Goal: Task Accomplishment & Management: Complete application form

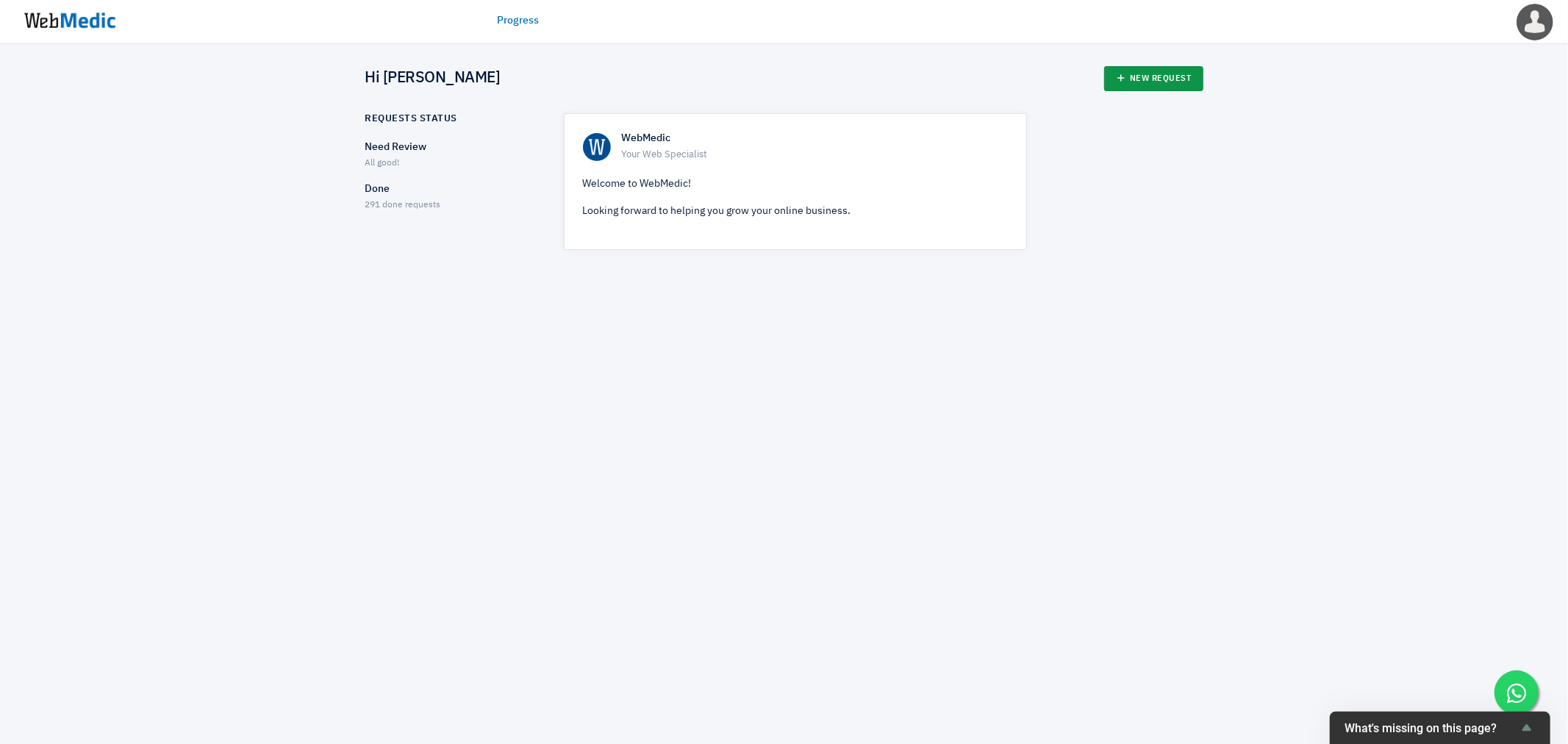
click at [1148, 76] on link "New Request" at bounding box center [1153, 79] width 100 height 25
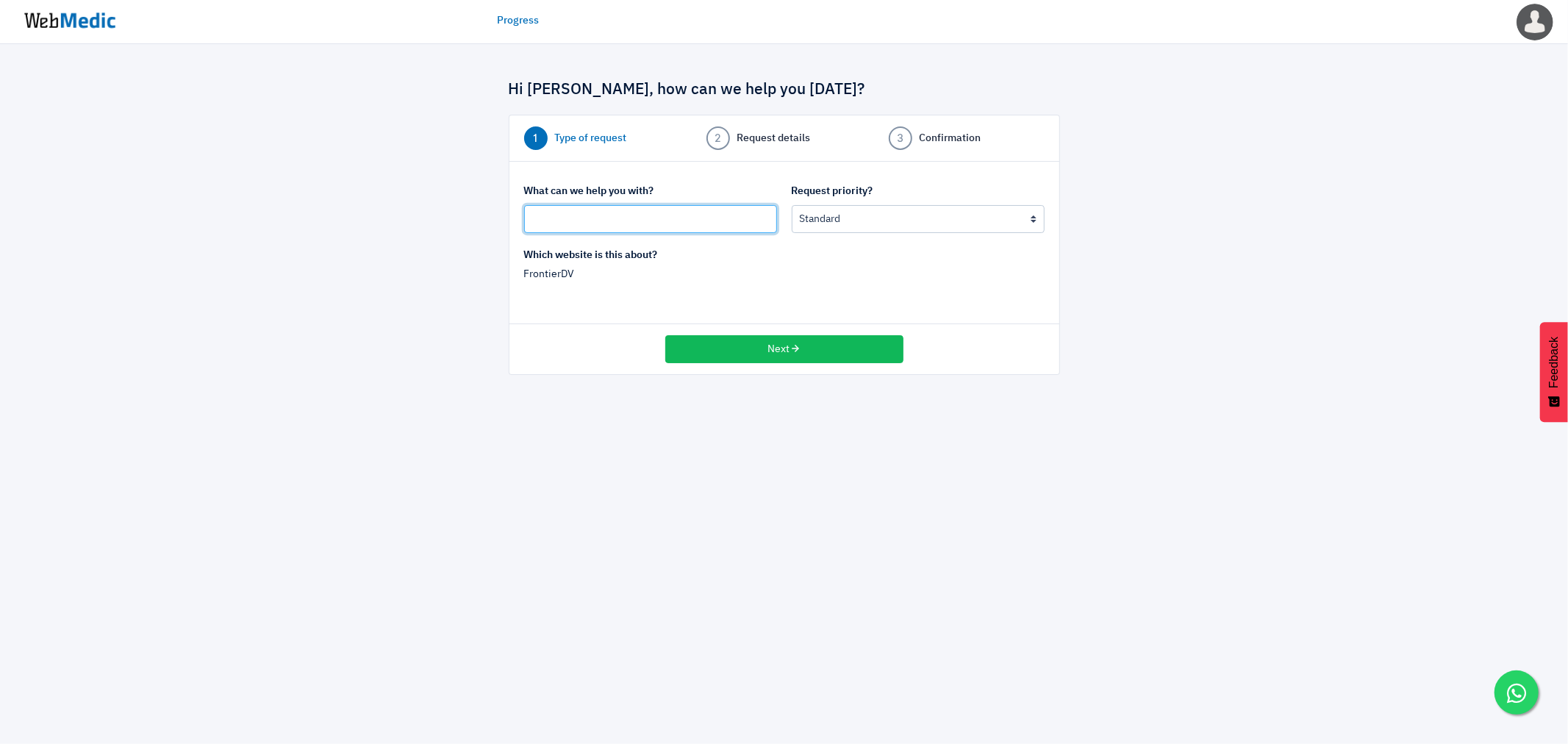
drag, startPoint x: 584, startPoint y: 214, endPoint x: 562, endPoint y: 213, distance: 22.0
click at [583, 214] on input "text" at bounding box center [650, 219] width 253 height 28
type input "Update Press Release"
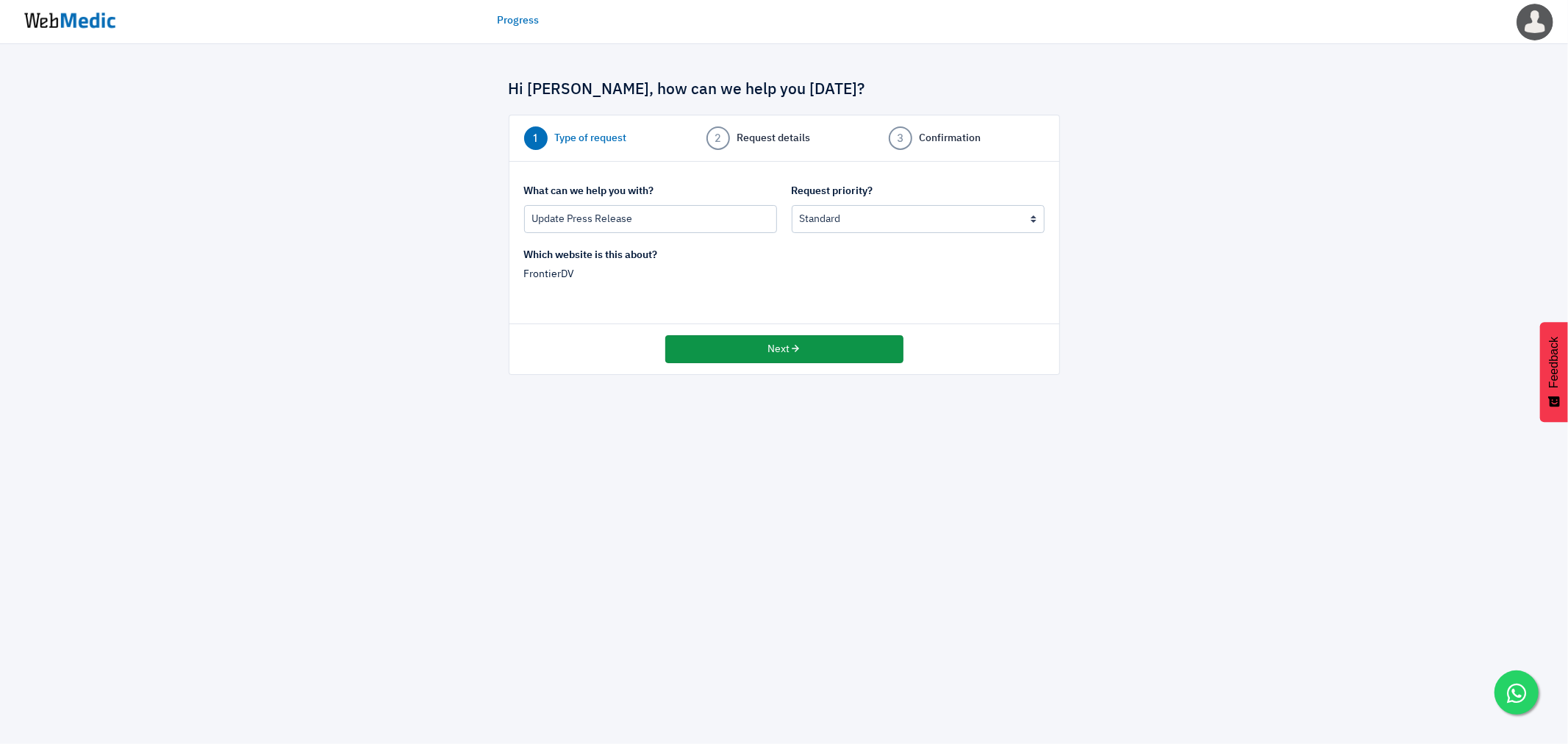
click at [774, 359] on button "Next" at bounding box center [784, 349] width 238 height 28
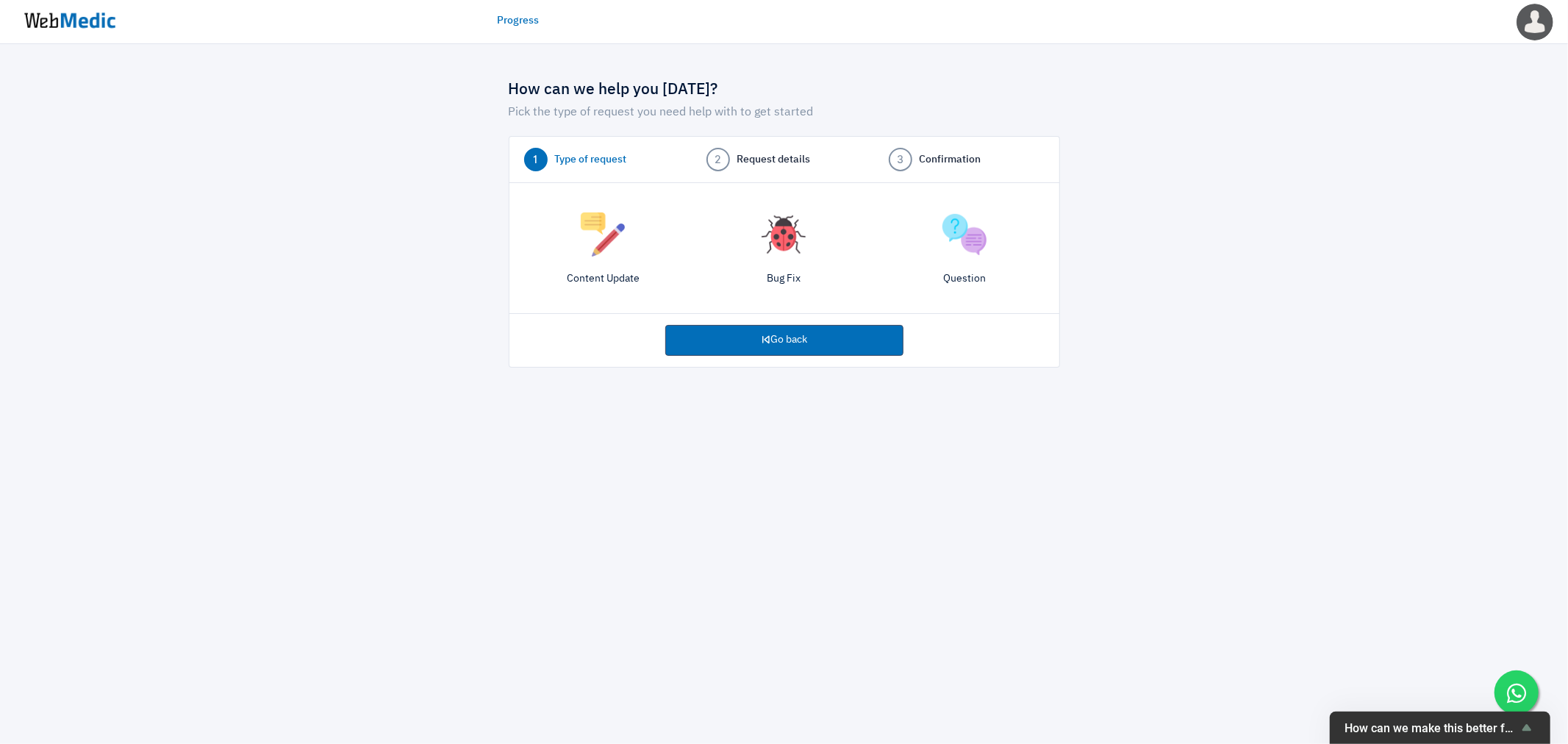
click at [580, 251] on img at bounding box center [602, 234] width 44 height 44
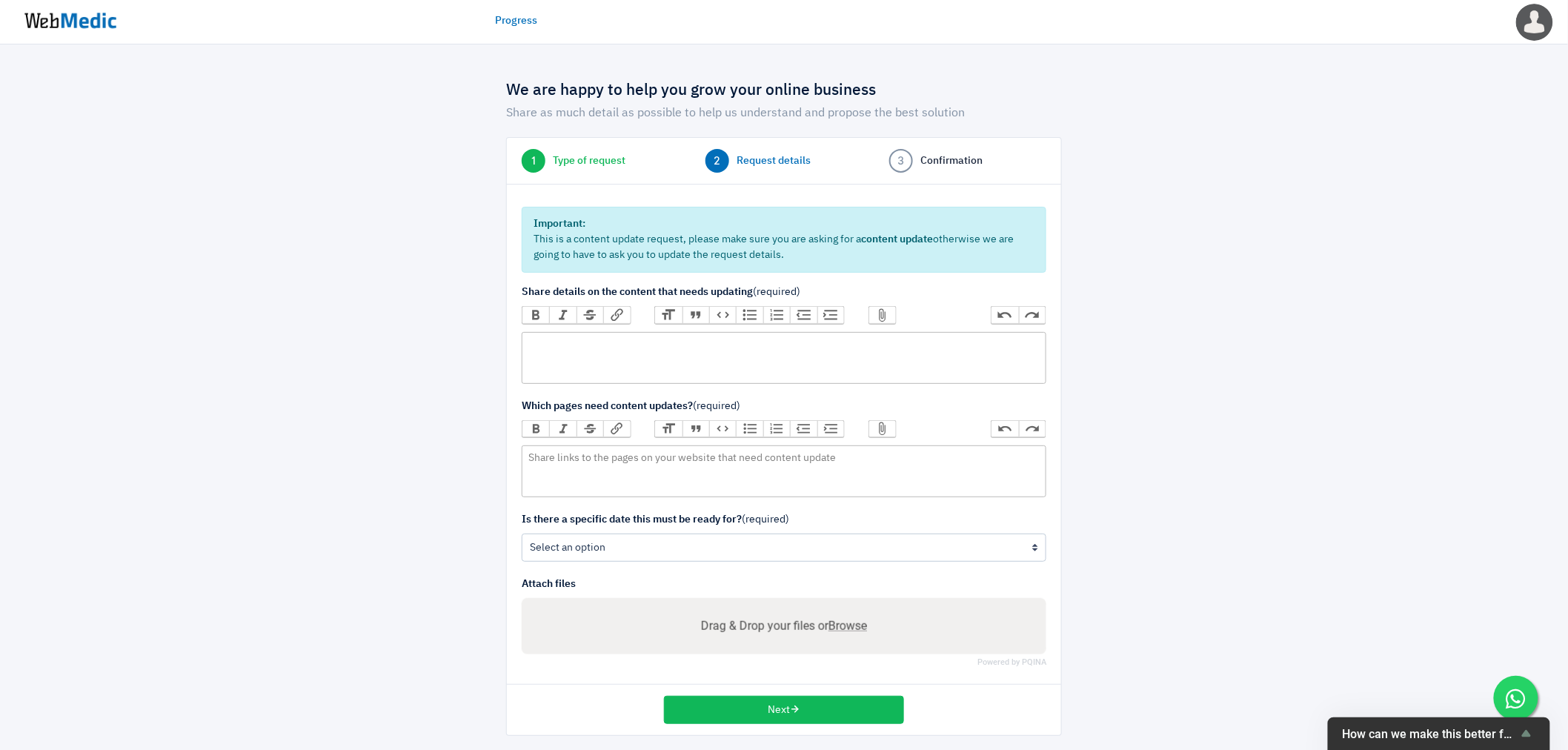
click at [681, 355] on trix-editor at bounding box center [784, 358] width 525 height 52
type trix-editor "<div>Please upload to Press Release section</div>"
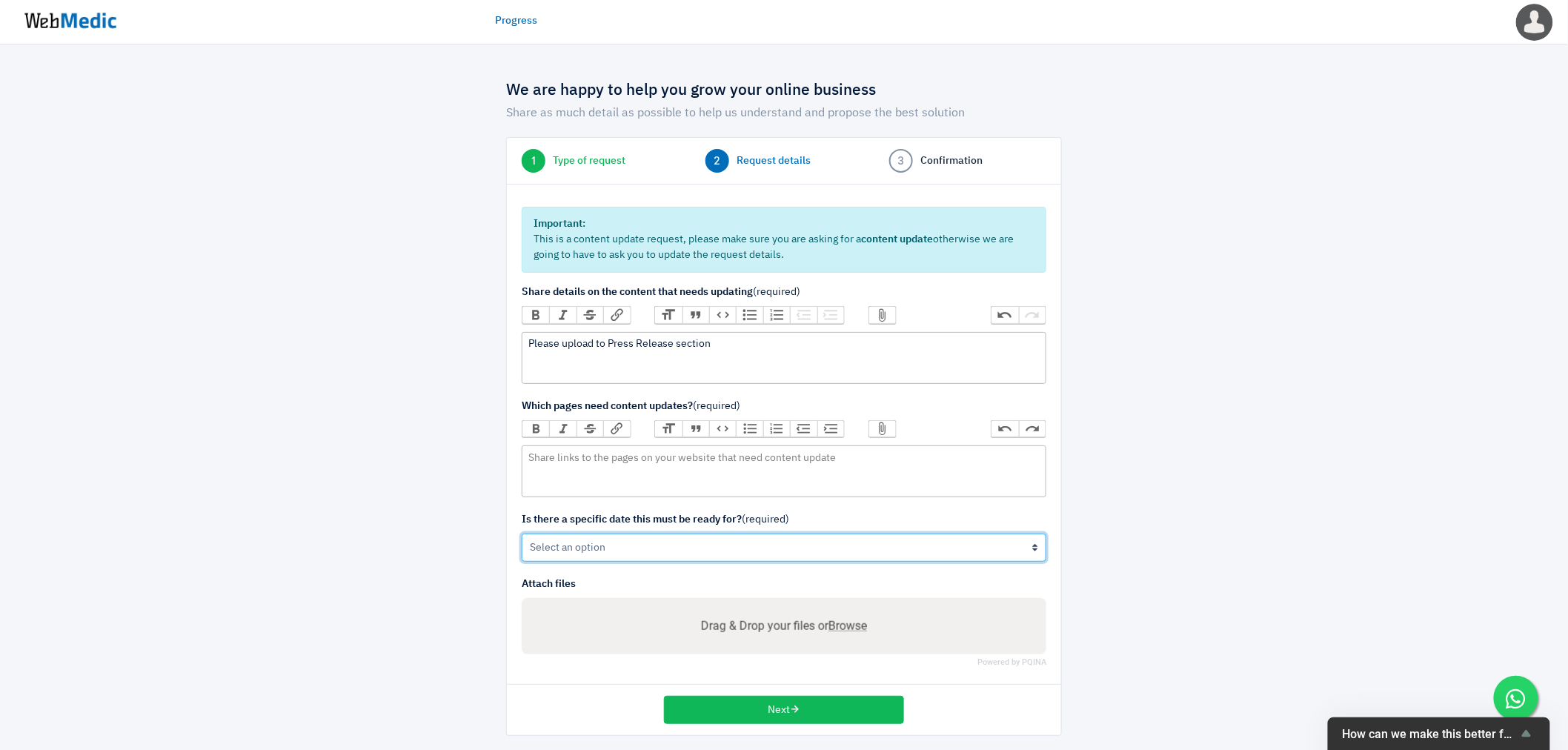
drag, startPoint x: 692, startPoint y: 559, endPoint x: 673, endPoint y: 561, distance: 19.1
click at [692, 558] on select "Yes No" at bounding box center [784, 548] width 525 height 28
select select "1"
click at [522, 533] on select "Yes No" at bounding box center [784, 548] width 525 height 28
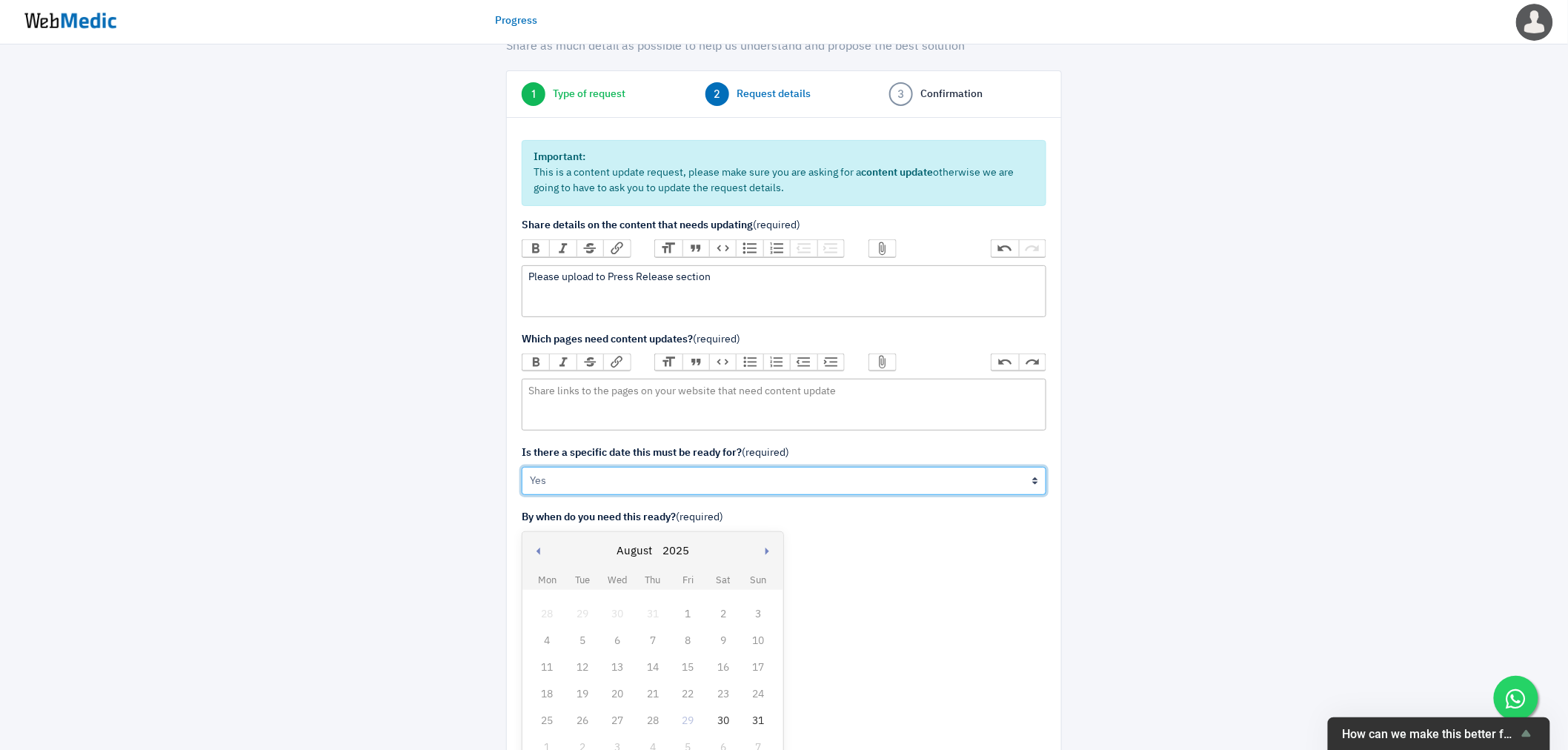
scroll to position [165, 0]
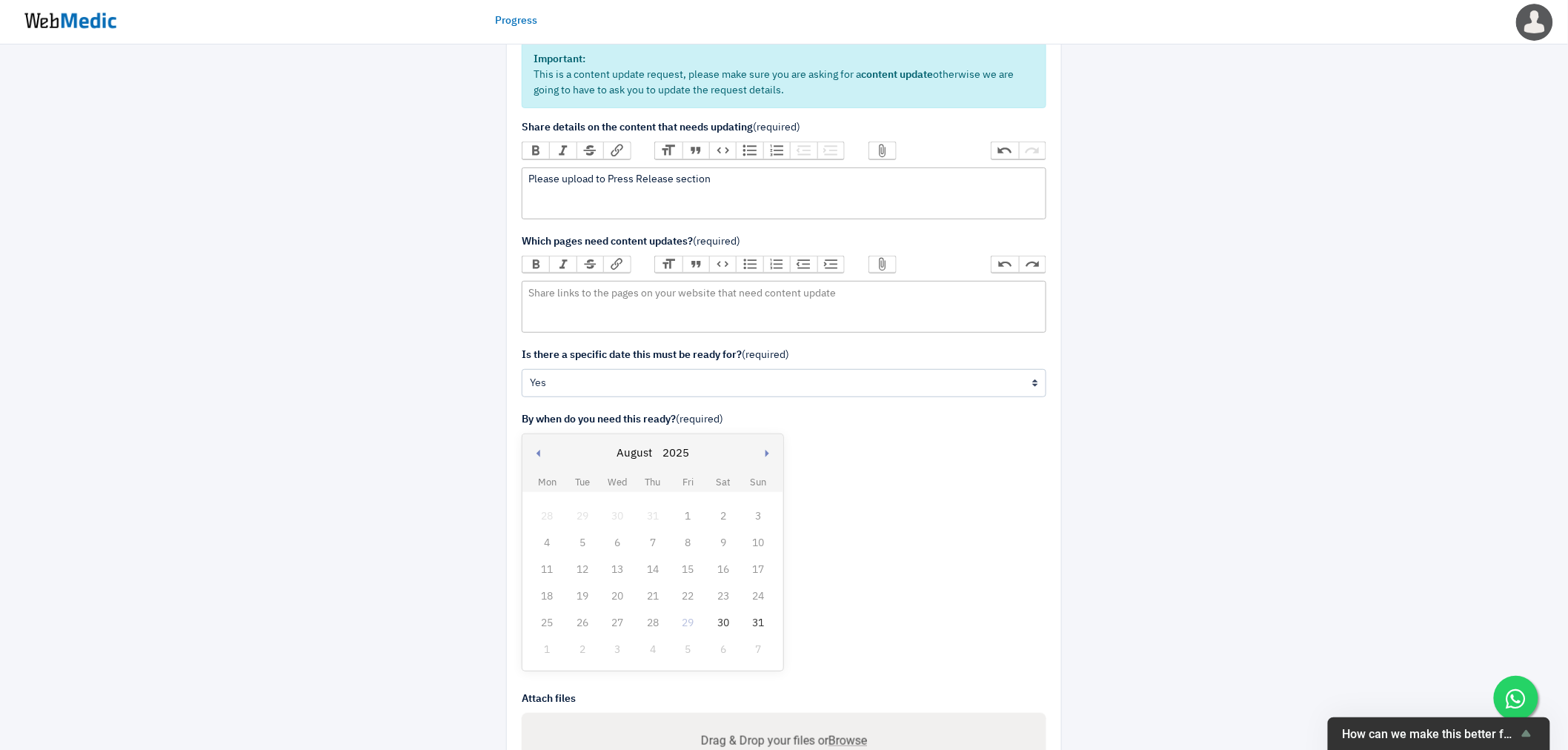
click at [721, 621] on div "30" at bounding box center [723, 623] width 19 height 19
click at [594, 300] on trix-editor at bounding box center [784, 307] width 525 height 52
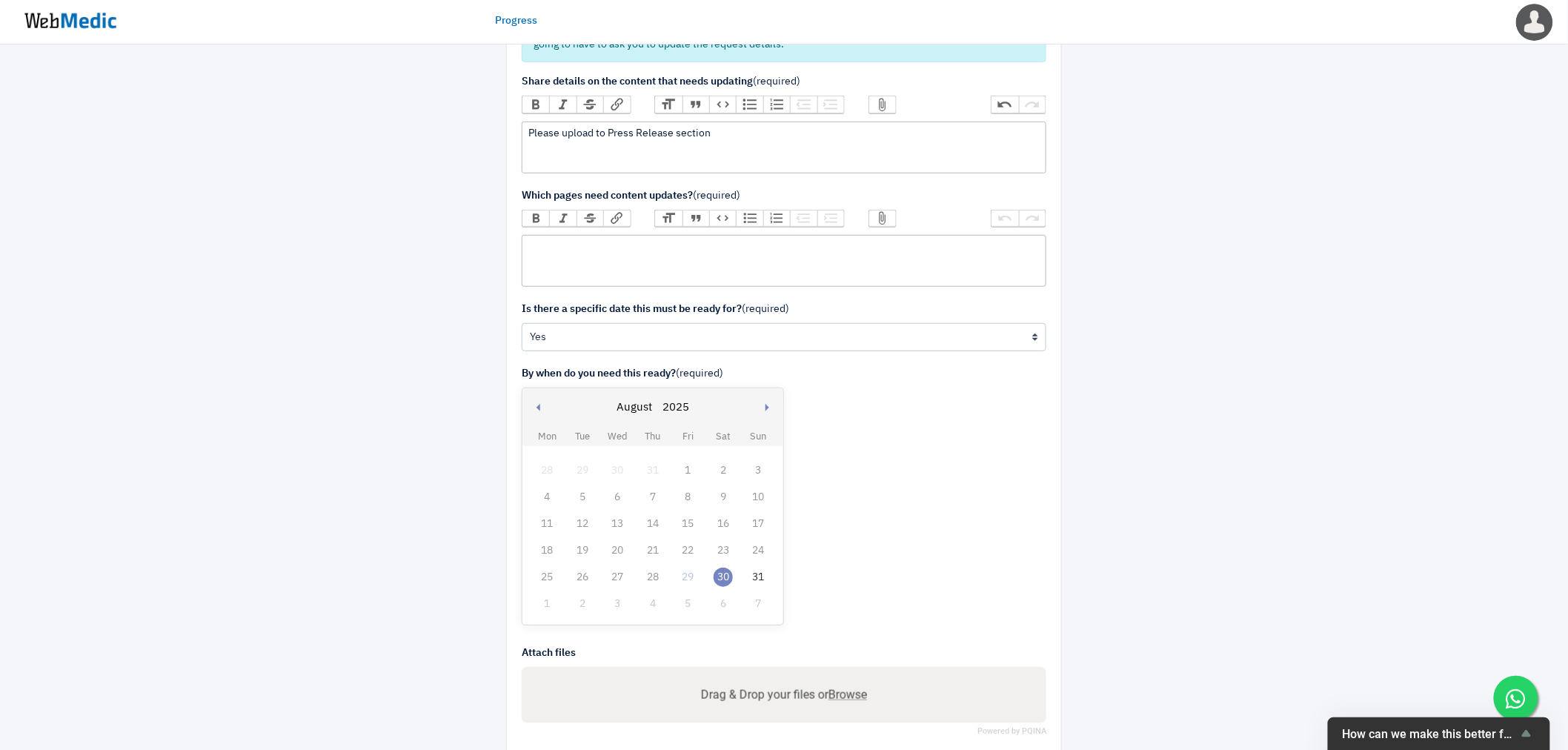
scroll to position [289, 0]
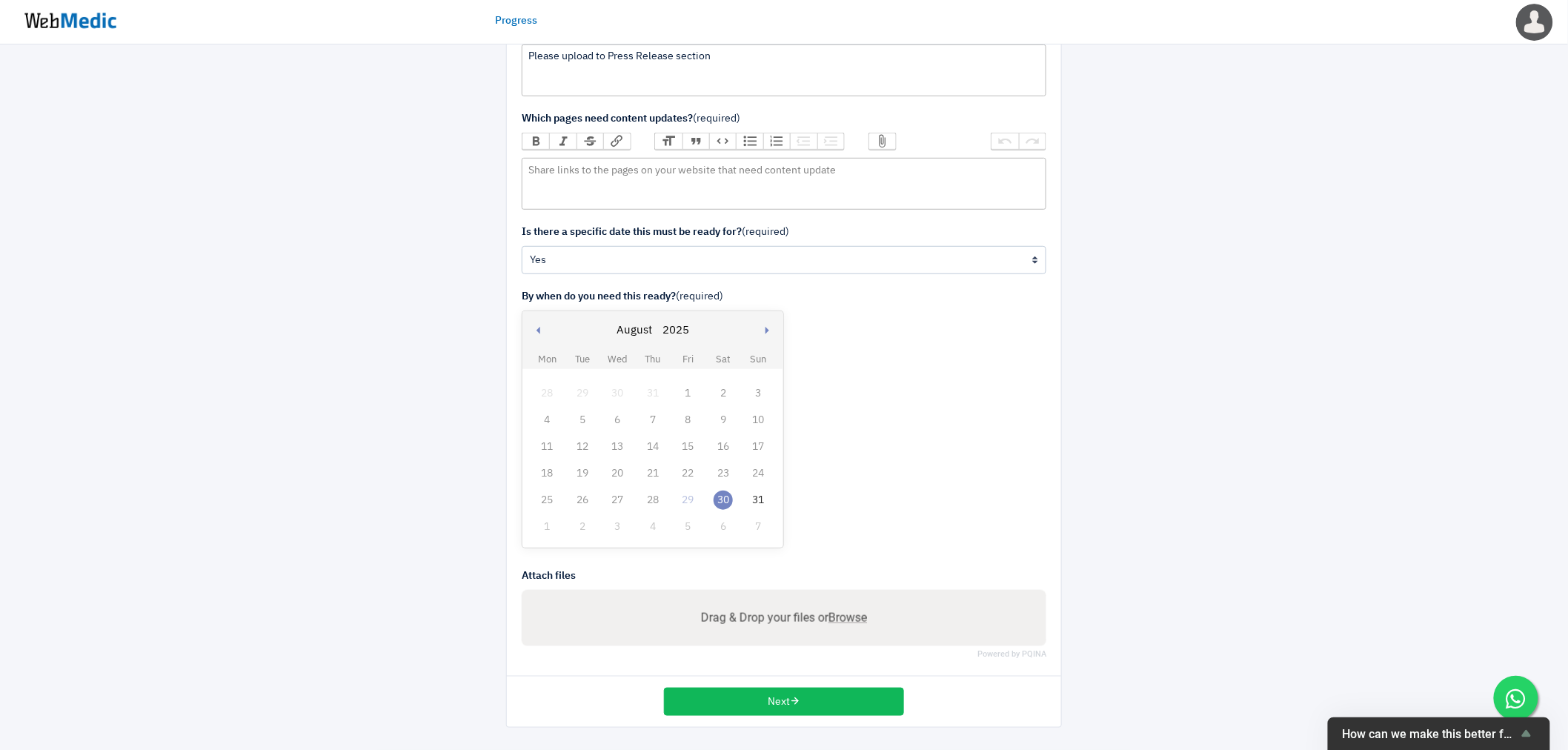
click at [849, 616] on span "Browse" at bounding box center [848, 617] width 38 height 14
click at [849, 616] on input "Drag & Drop your files or Browse" at bounding box center [784, 620] width 501 height 18
type input "C:\fakepath\2025 Half Year Report and Appendix 4D.pdf"
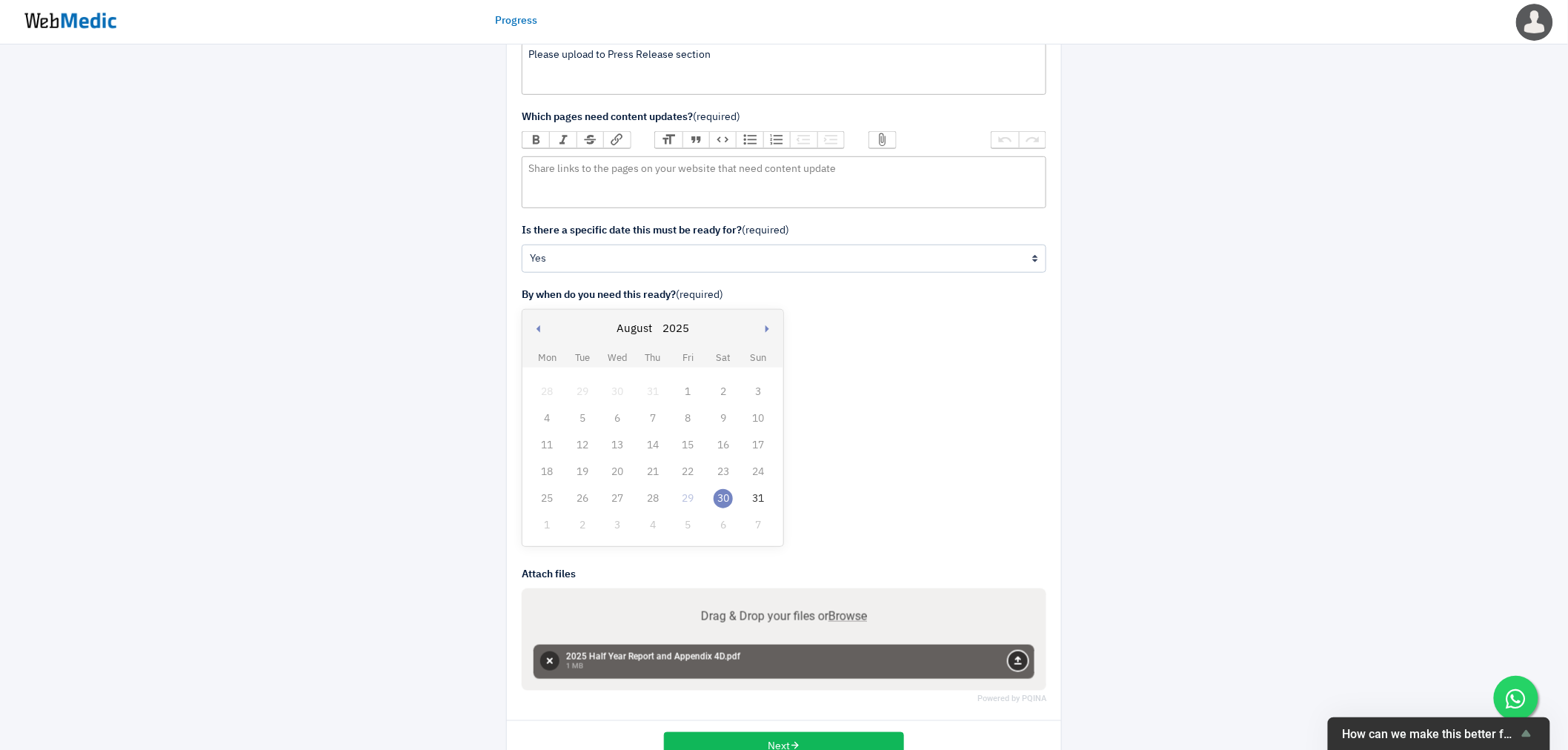
click at [1019, 660] on button "Upload" at bounding box center [1018, 661] width 19 height 19
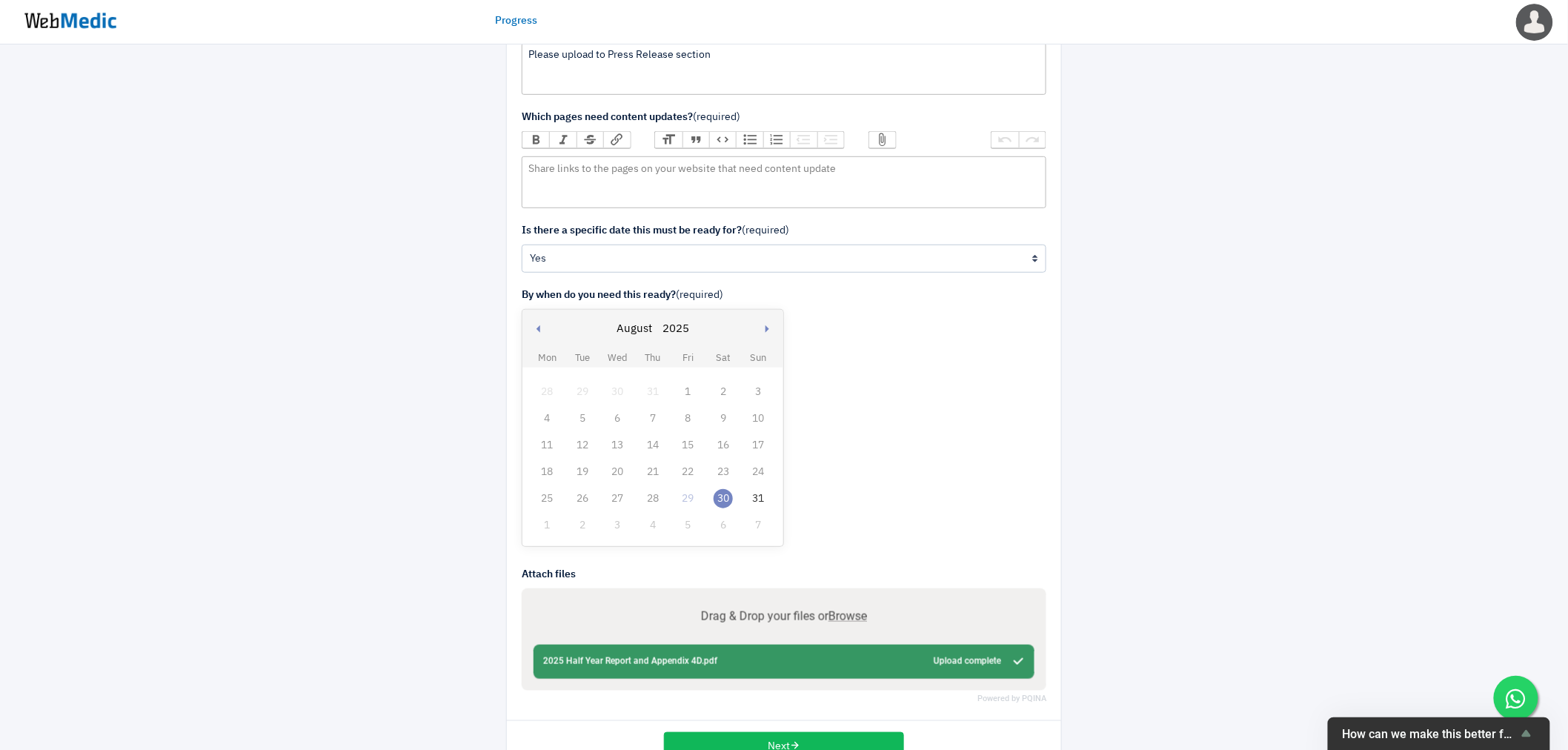
click at [227, 590] on div "We are happy to help you grow your online business Share as much detail as poss…" at bounding box center [784, 275] width 1568 height 1039
click at [224, 573] on div "We are happy to help you grow your online business Share as much detail as poss…" at bounding box center [784, 275] width 1568 height 1039
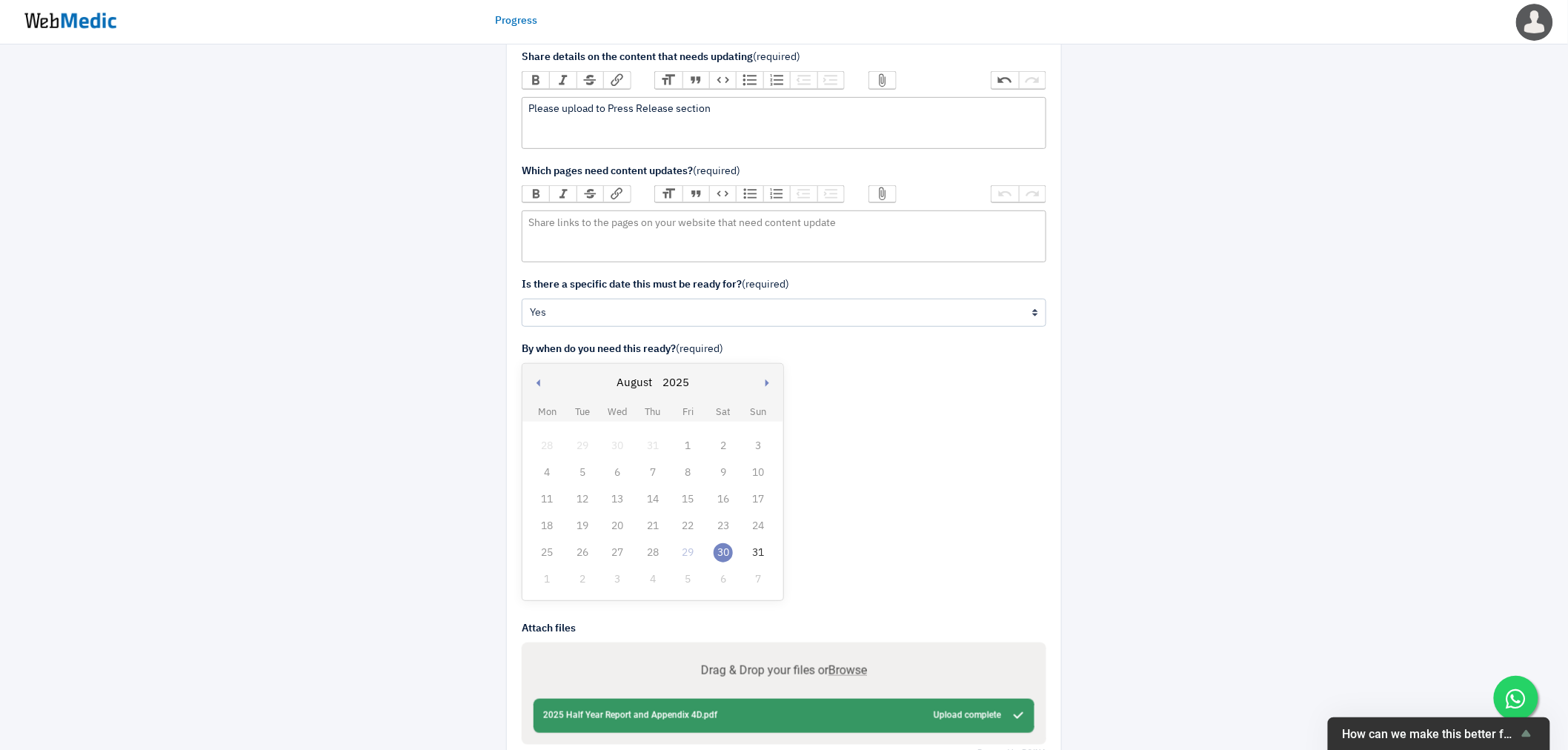
scroll to position [42, 0]
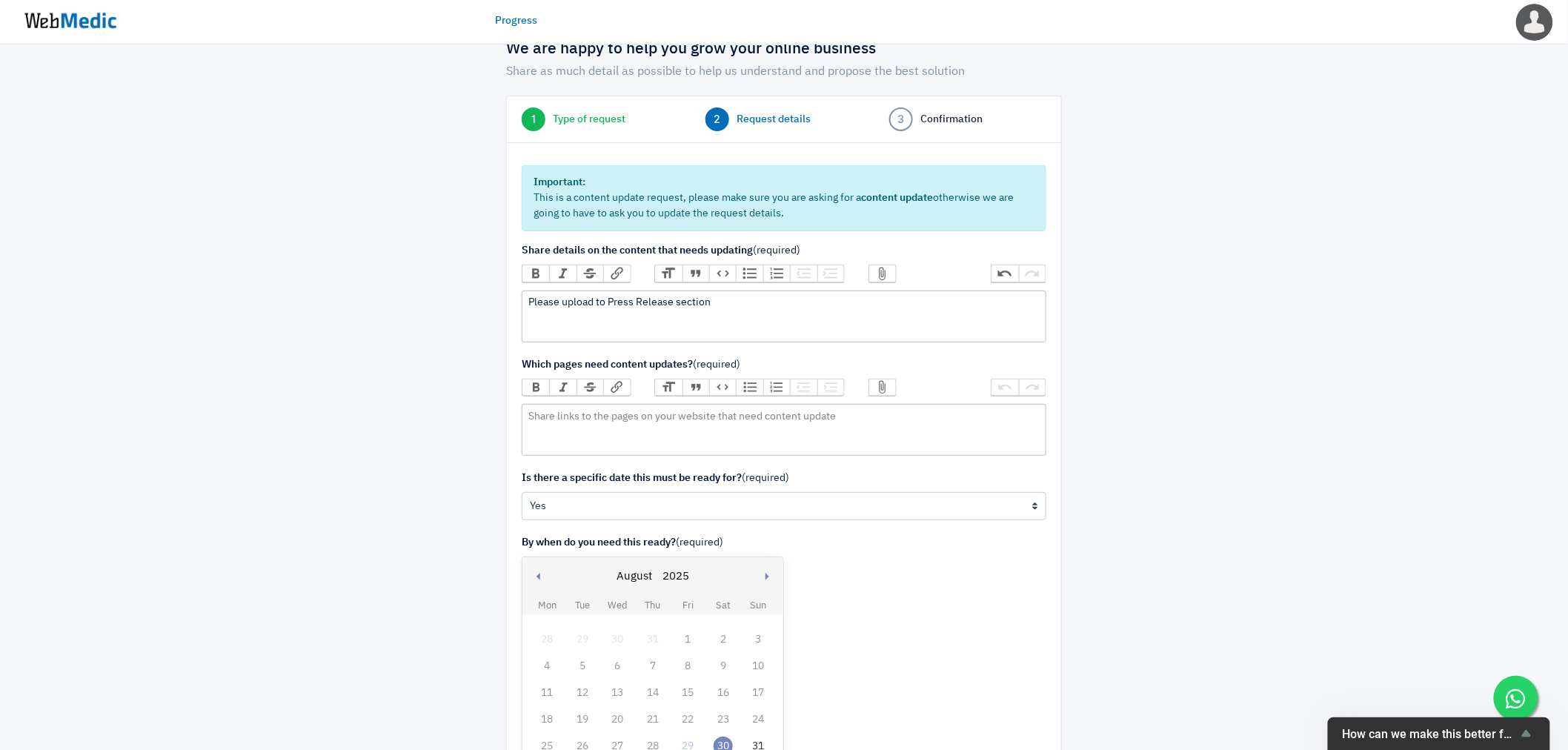
click at [728, 308] on div "Please upload to Press Release section" at bounding box center [784, 303] width 511 height 16
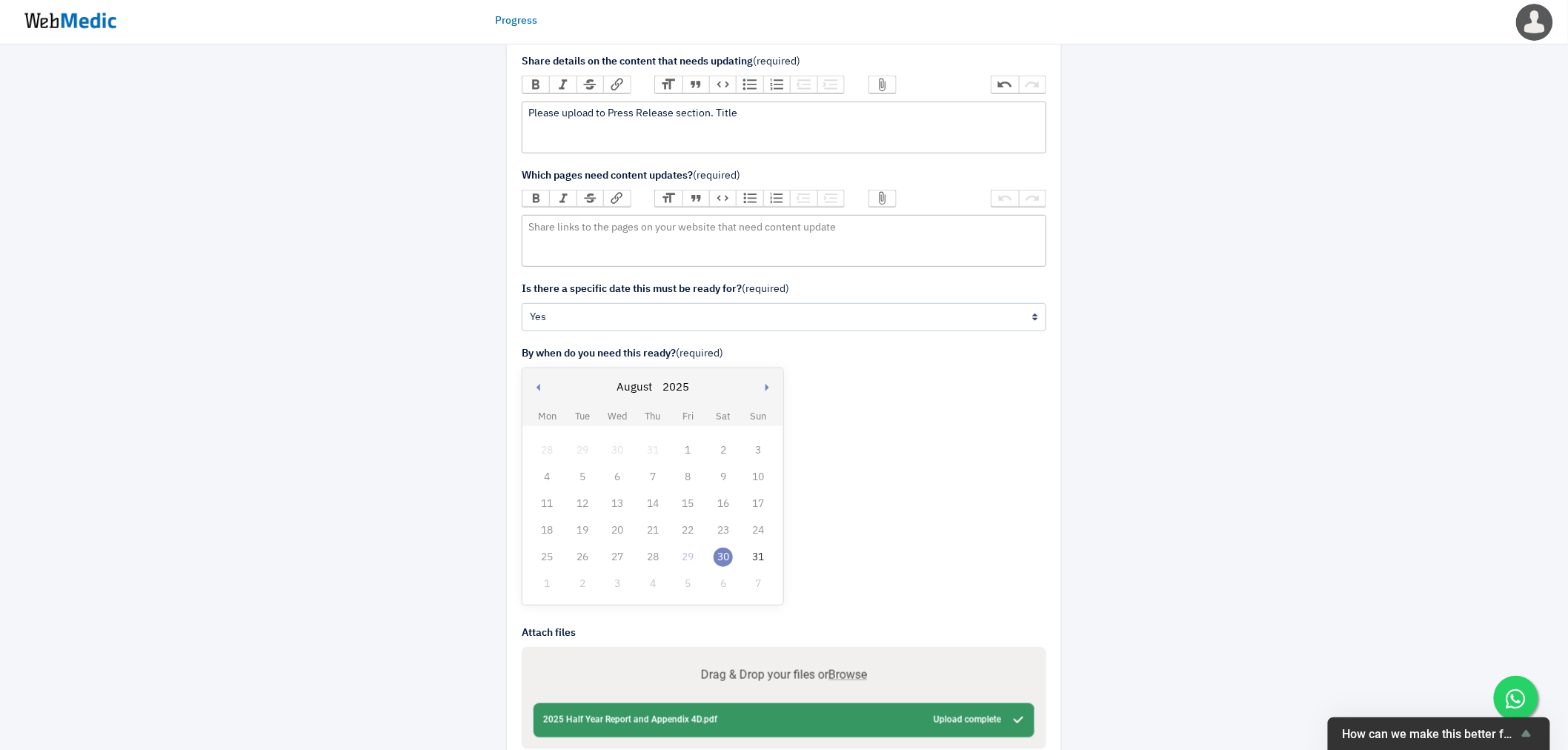
scroll to position [88, 0]
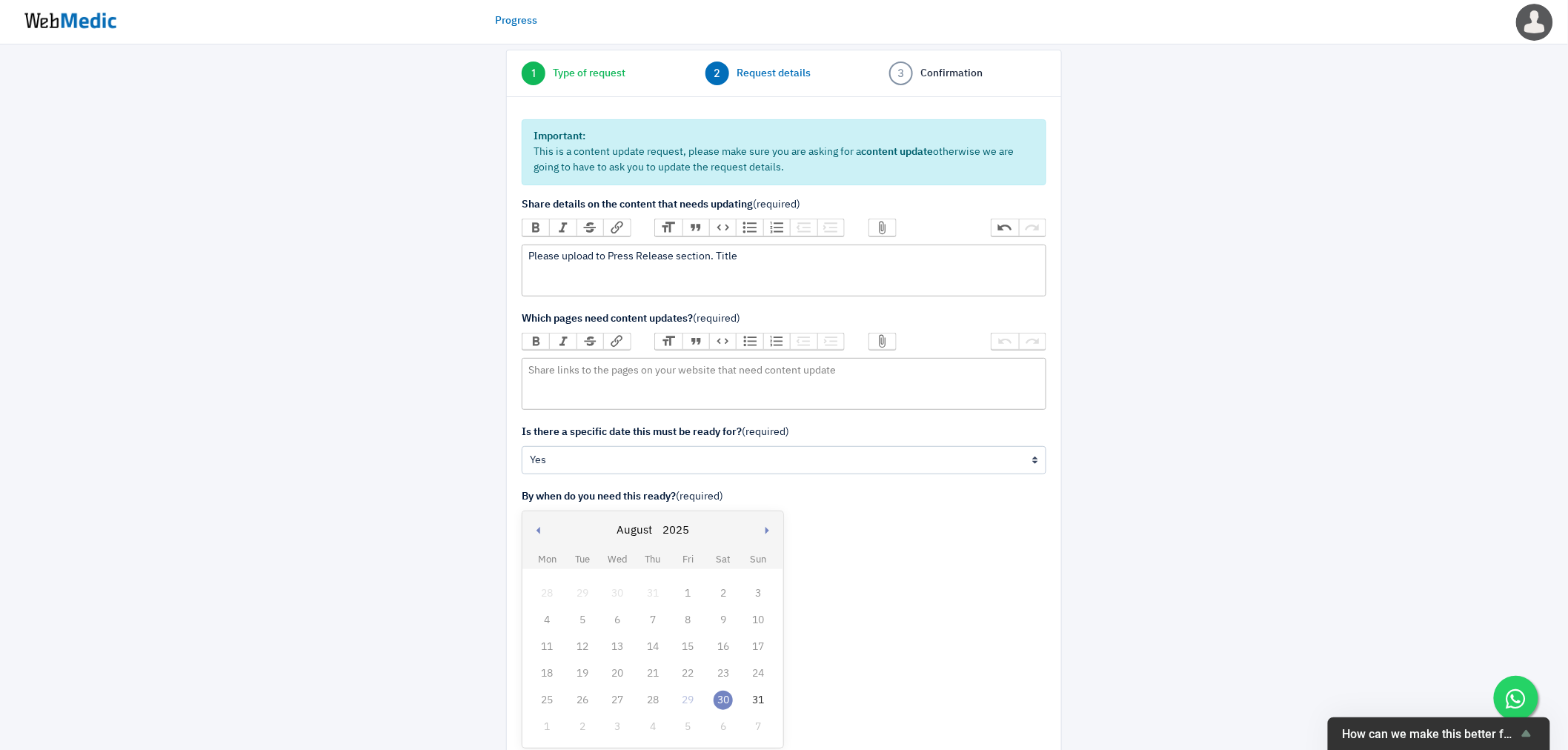
click at [780, 259] on div "Please upload to Press Release section. Title" at bounding box center [784, 257] width 511 height 16
paste trix-editor "<div>Please upload to Press Release section. Title 2025 Half Year Report and Ap…"
type trix-editor "<div>Please upload to Press Release section. Title 2025 Half Year Report and Ap…"
click at [687, 389] on trix-editor at bounding box center [784, 384] width 525 height 52
paste trix-editor "<div>https://frontierdv.com/press-releases/</div>"
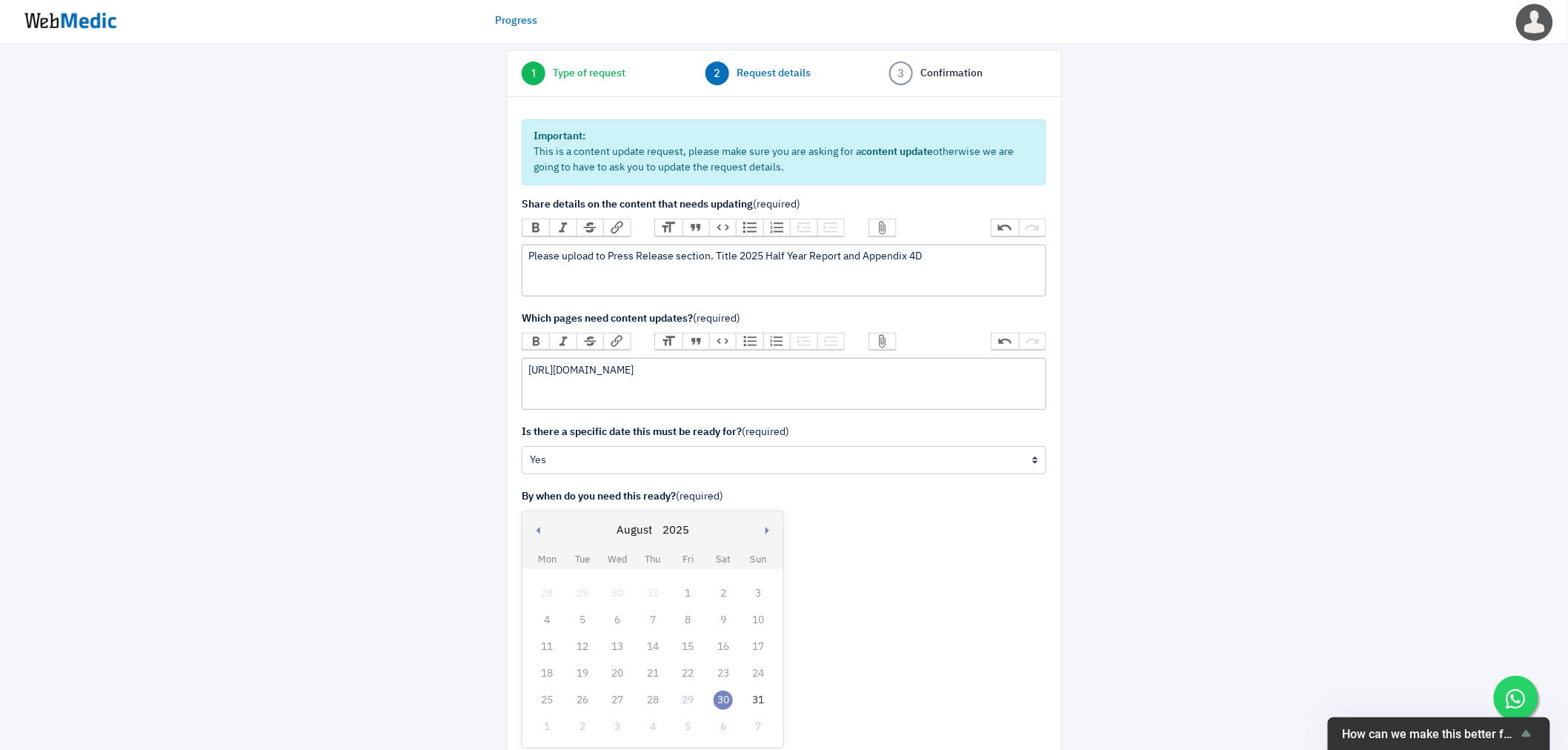
type trix-editor "<div>https://frontierdv.com/press-releases/</div>"
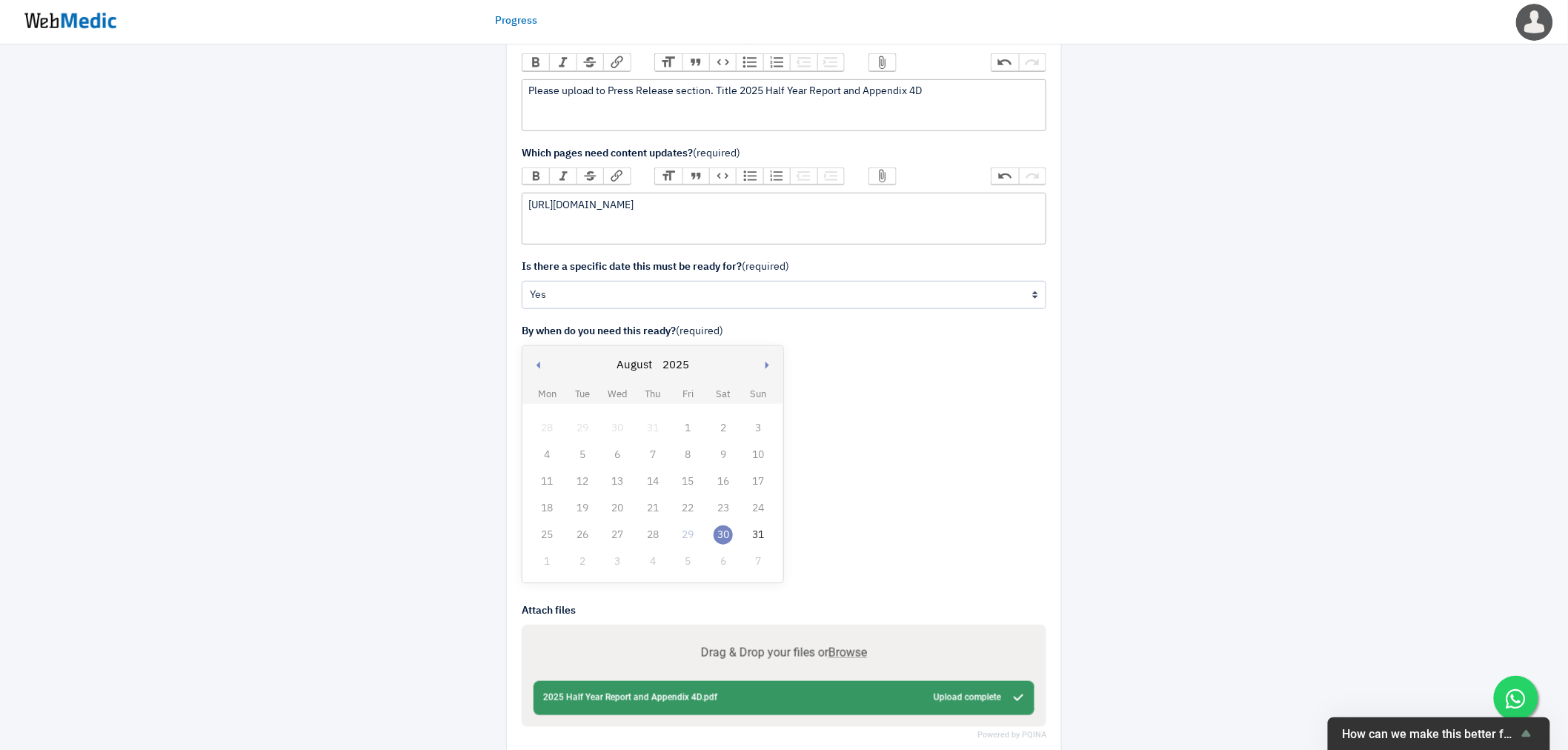
scroll to position [335, 0]
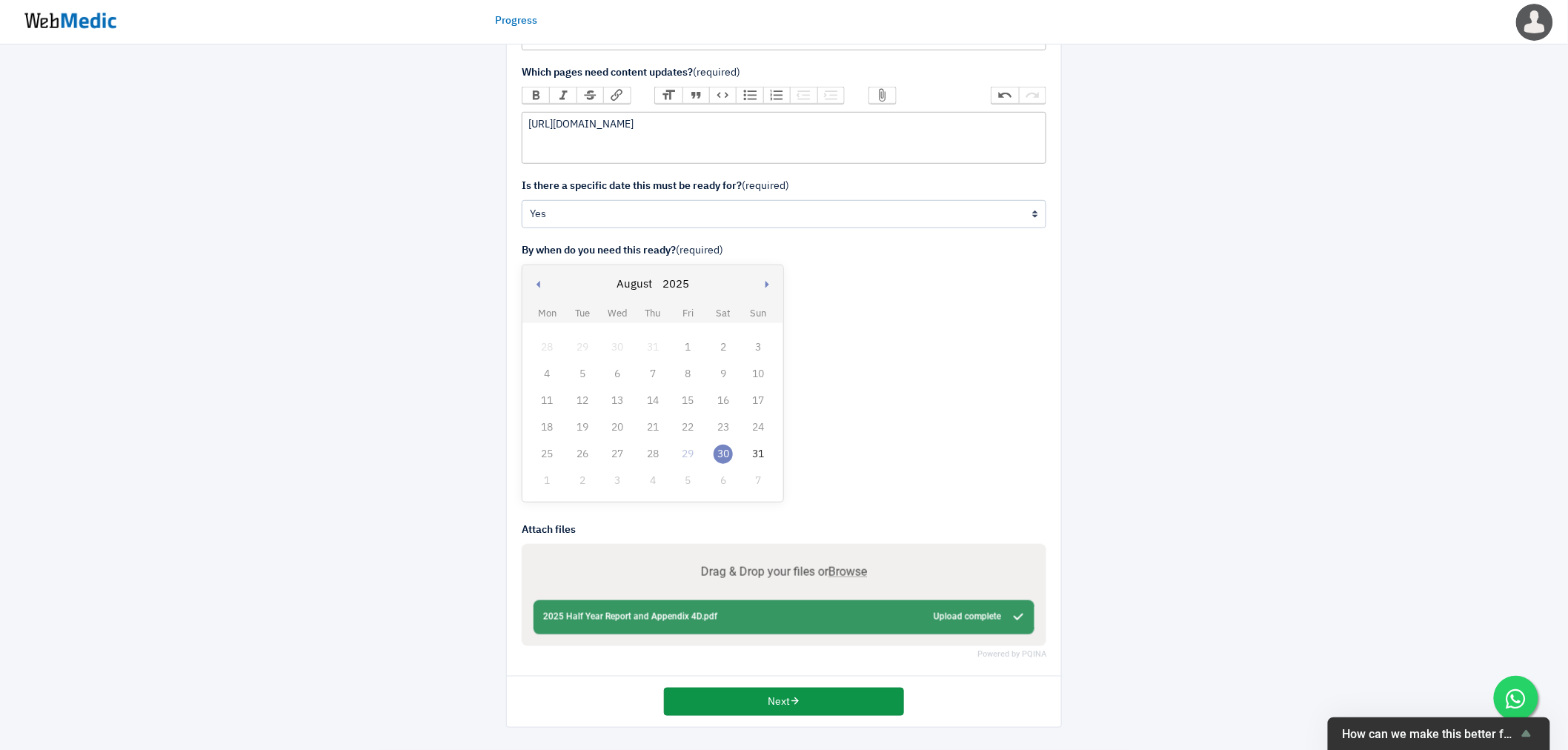
click at [794, 710] on button "Next" at bounding box center [784, 702] width 240 height 28
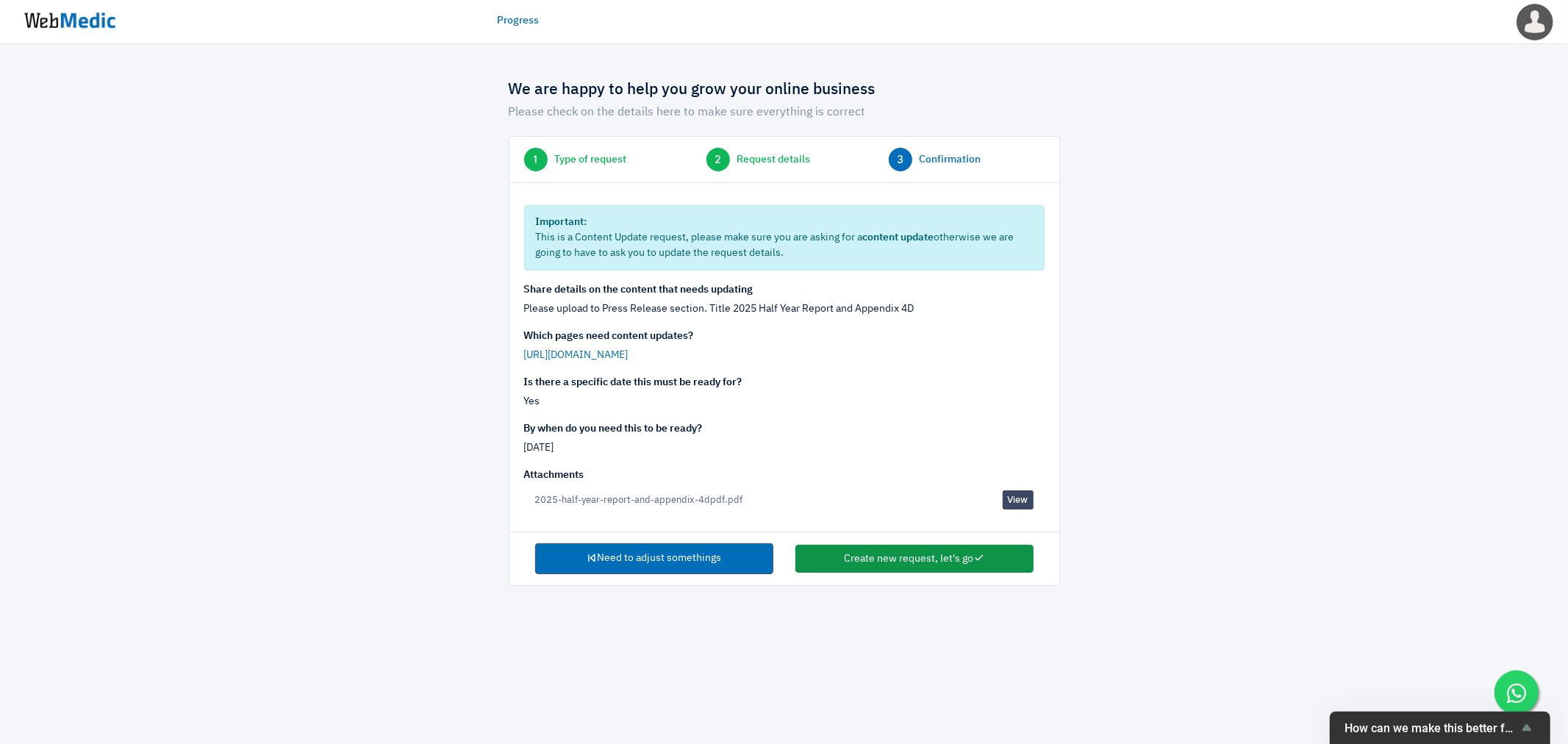
click at [873, 549] on button "Create new request, let's go" at bounding box center [914, 559] width 238 height 28
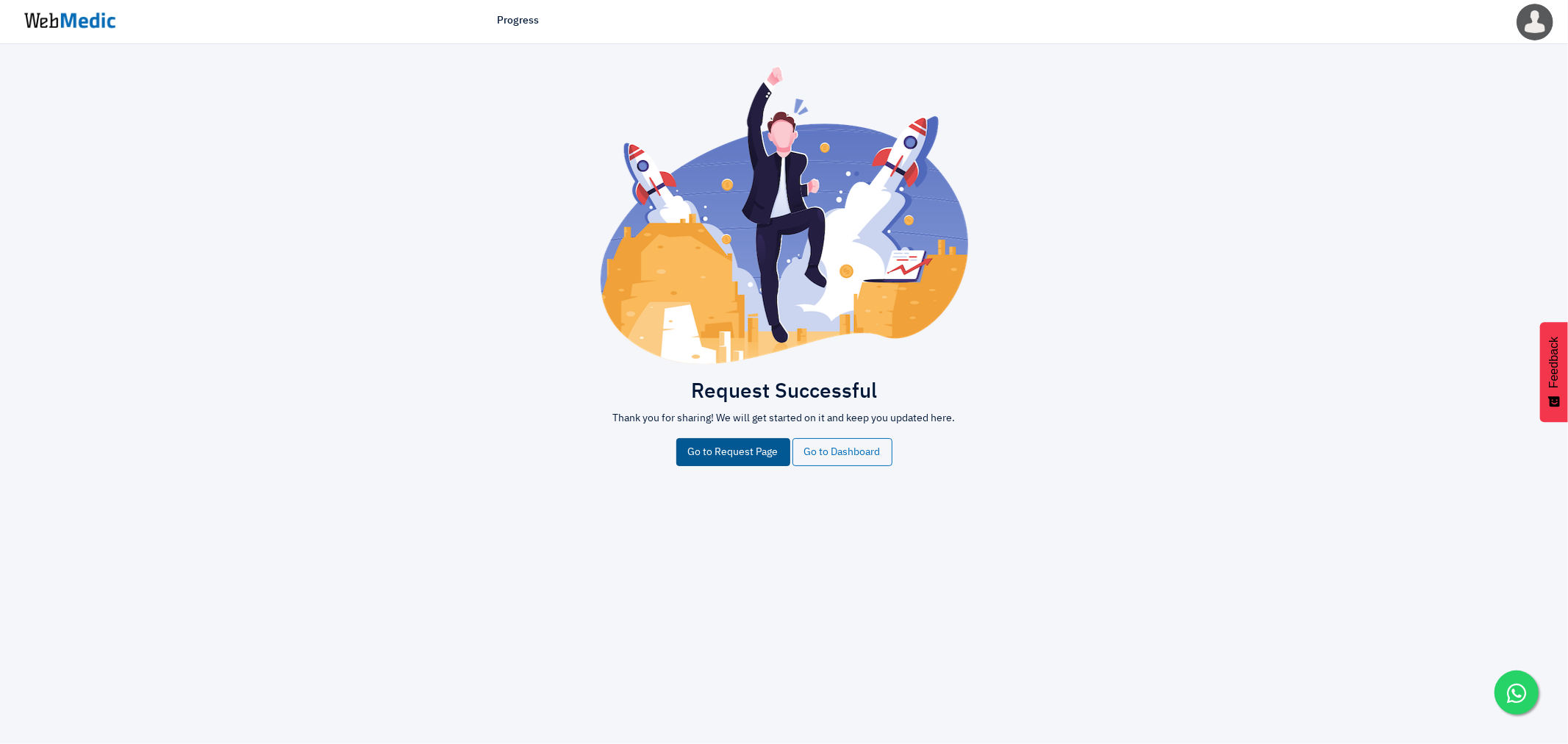
click at [736, 456] on link "Go to Request Page" at bounding box center [732, 452] width 114 height 28
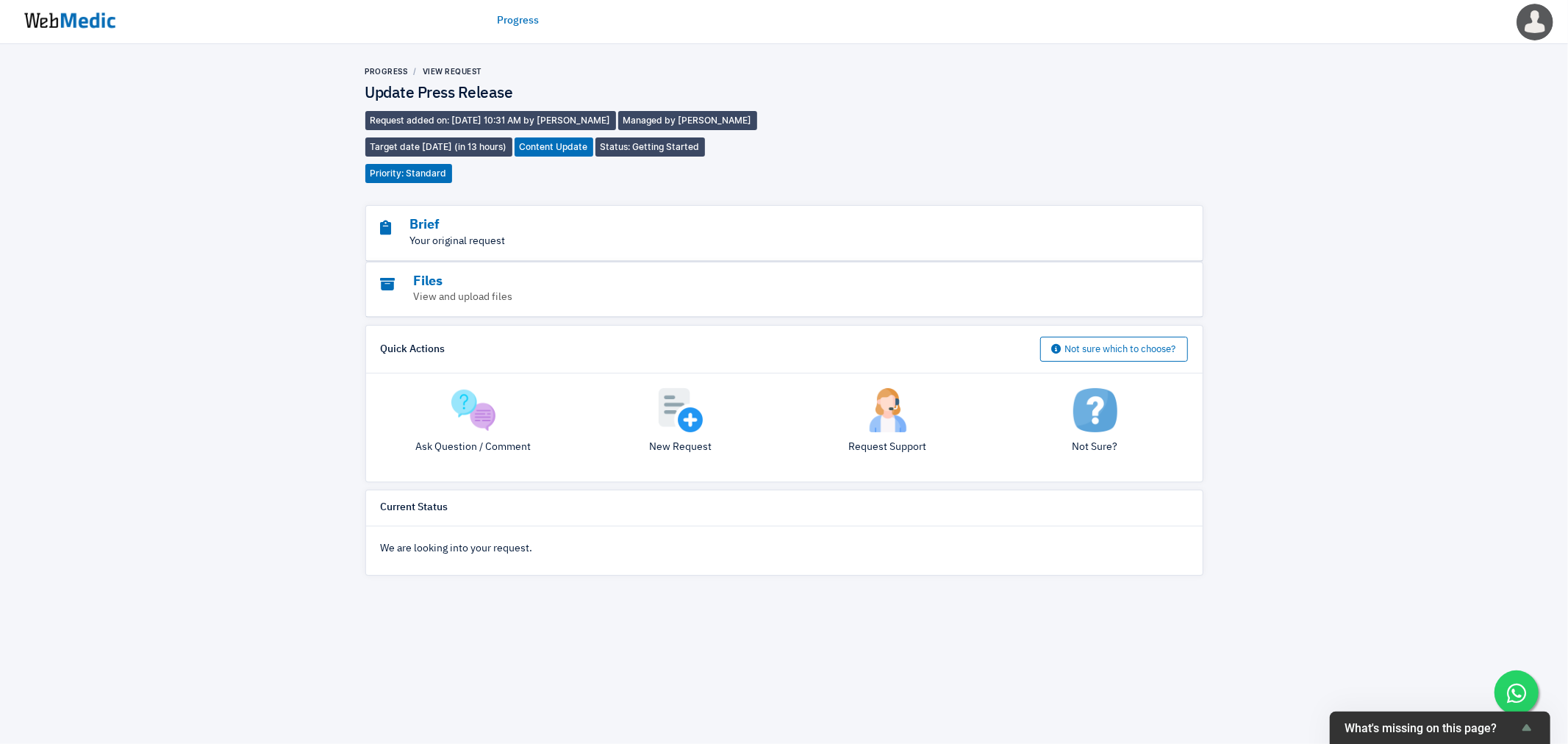
click at [434, 234] on p "Your original request" at bounding box center [744, 241] width 726 height 16
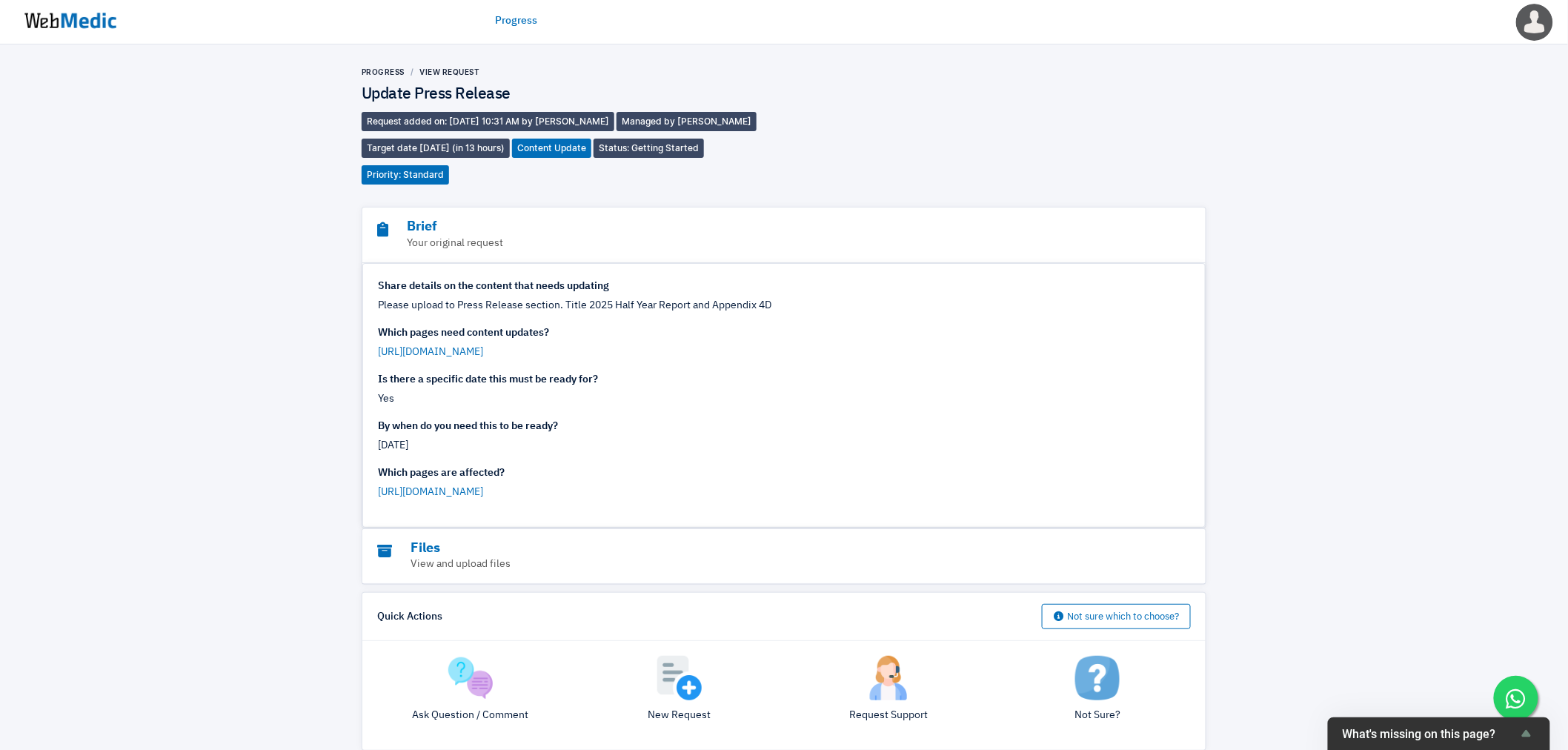
scroll to position [117, 0]
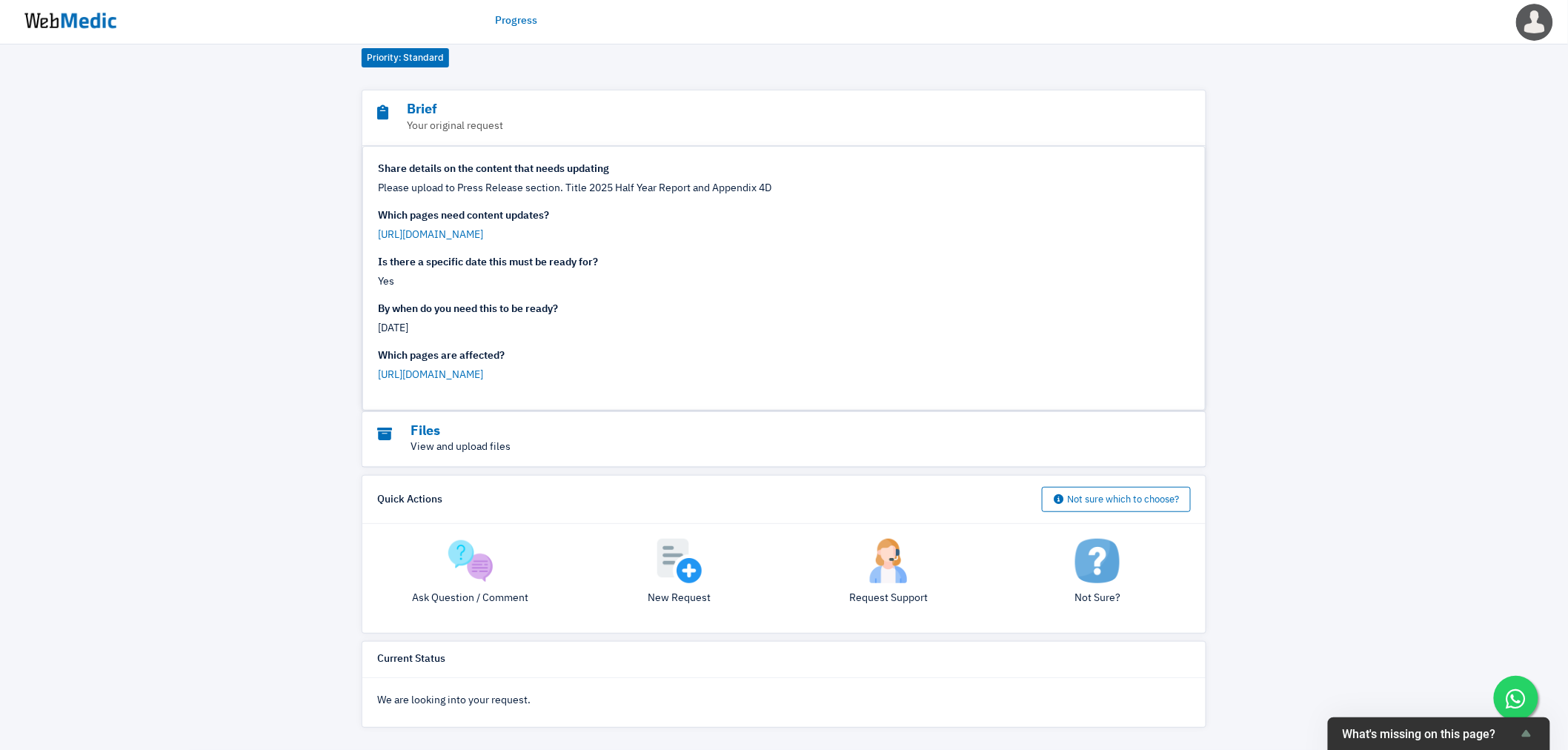
click at [427, 447] on p "View and upload files" at bounding box center [743, 447] width 733 height 16
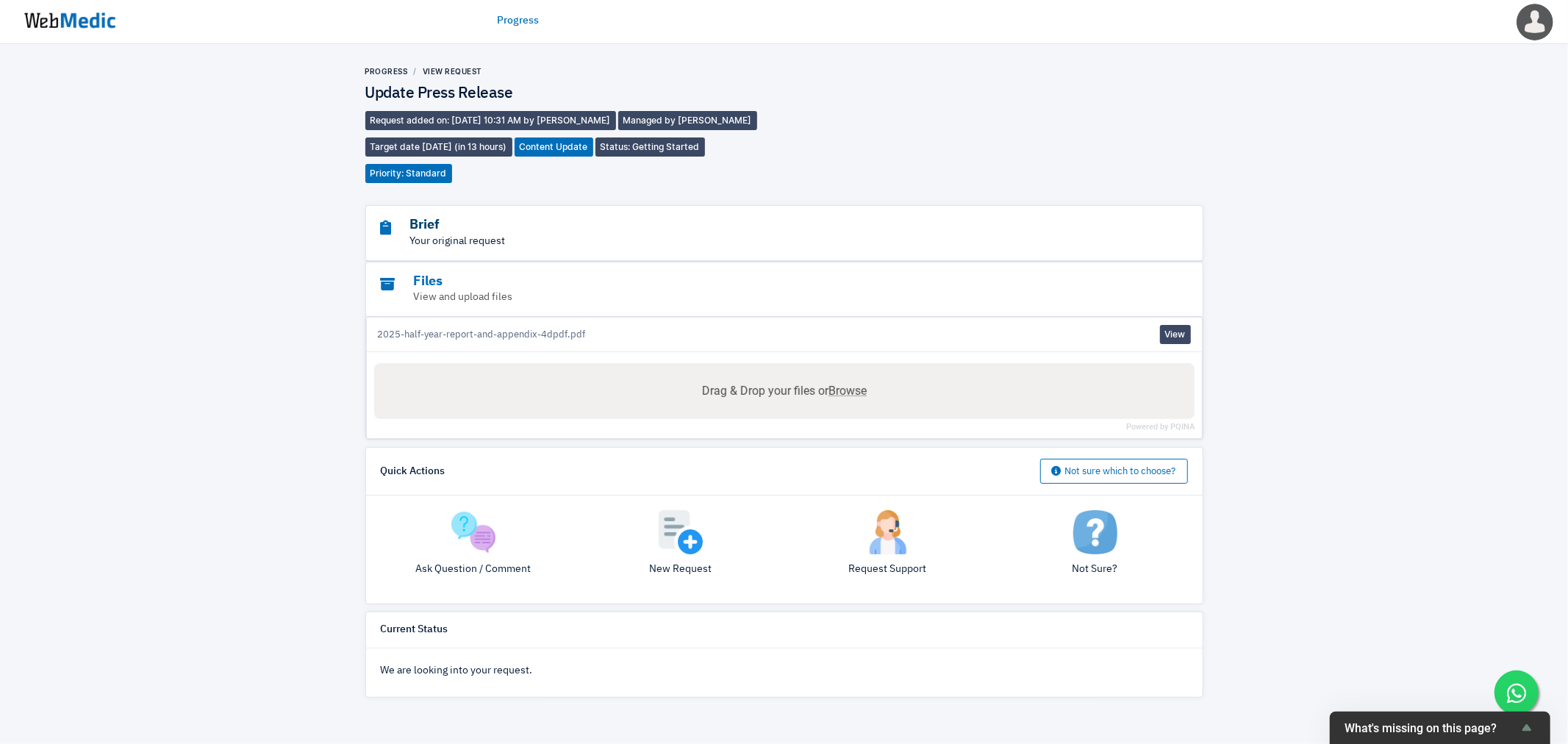
click at [467, 221] on h3 "Brief" at bounding box center [744, 225] width 726 height 17
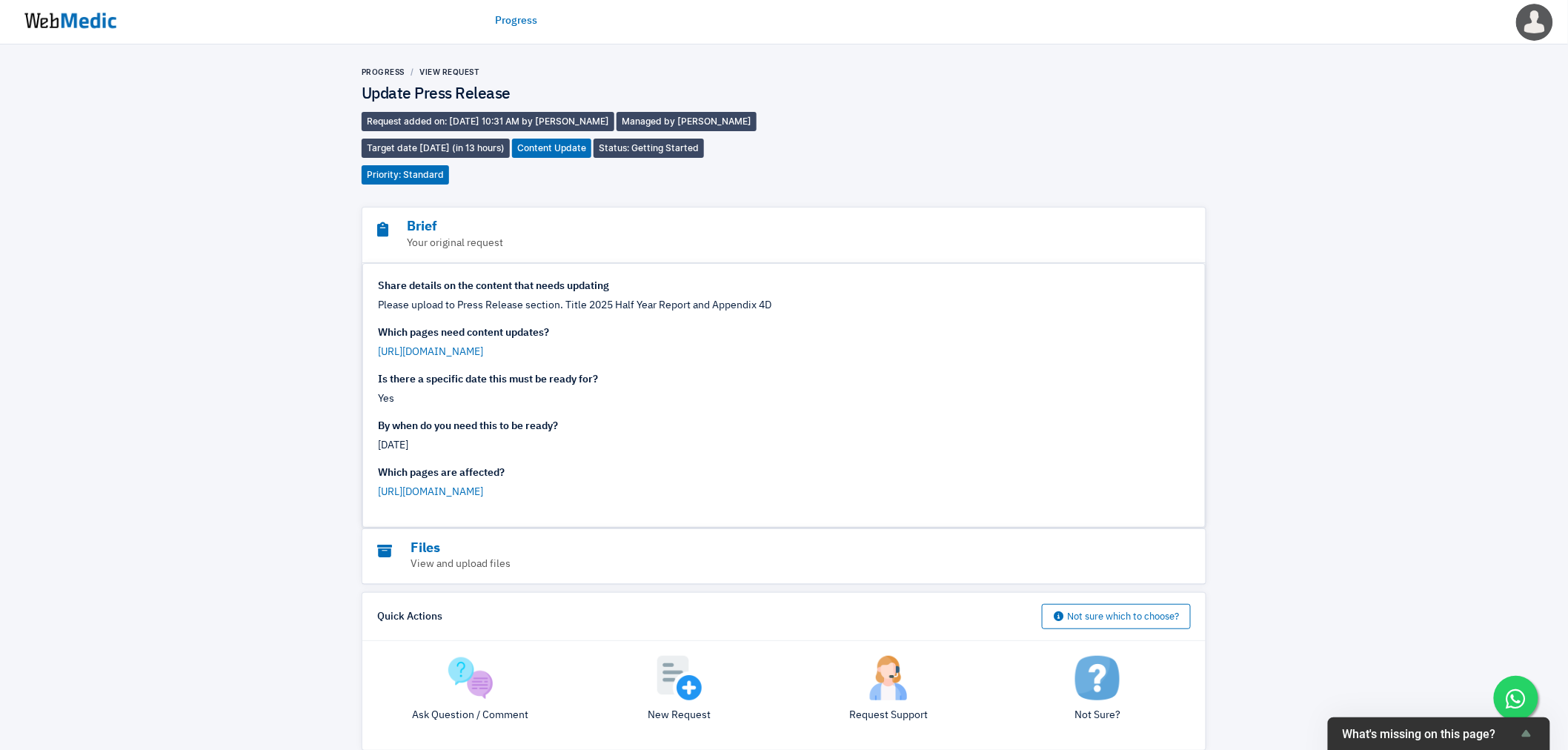
click at [181, 342] on div "Progress View Request Update Press Release Request added on: [DATE] 10:31 AM by…" at bounding box center [784, 456] width 1568 height 823
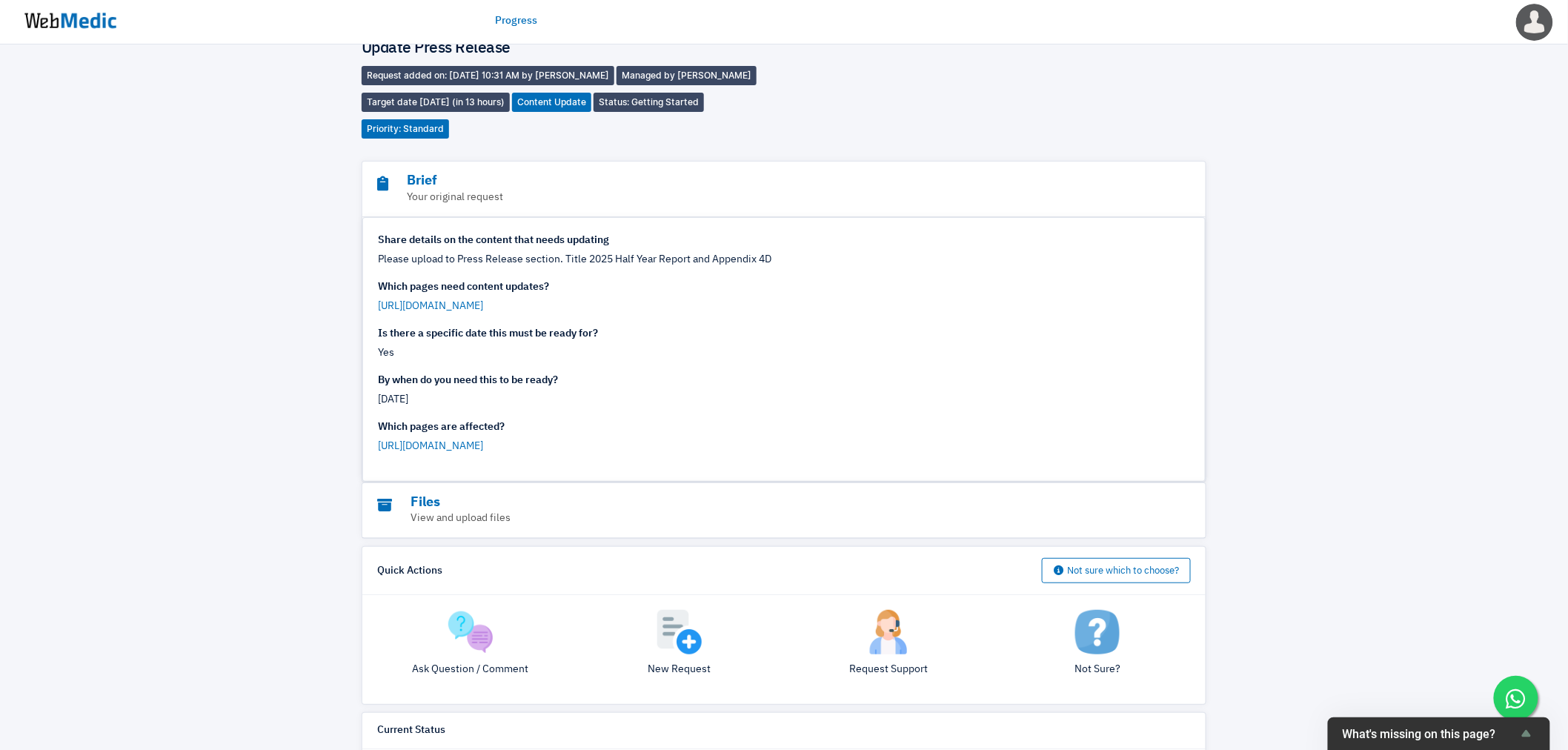
scroll to position [117, 0]
